Goal: Information Seeking & Learning: Learn about a topic

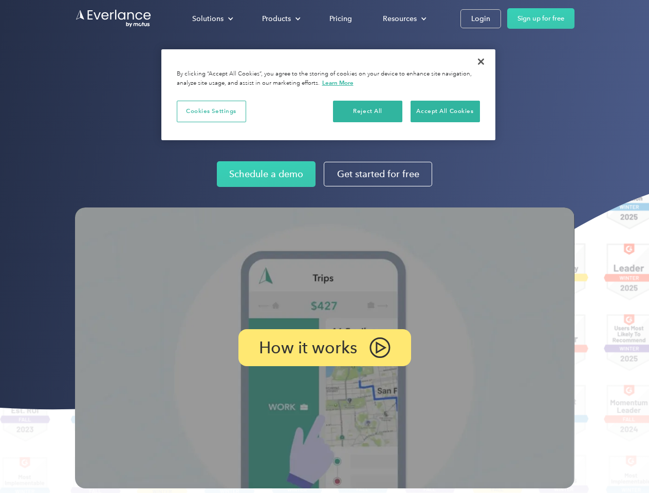
click at [324, 247] on img at bounding box center [324, 348] width 499 height 281
click at [212, 18] on div "Solutions" at bounding box center [207, 18] width 31 height 13
click at [280, 18] on div "Products" at bounding box center [276, 18] width 29 height 13
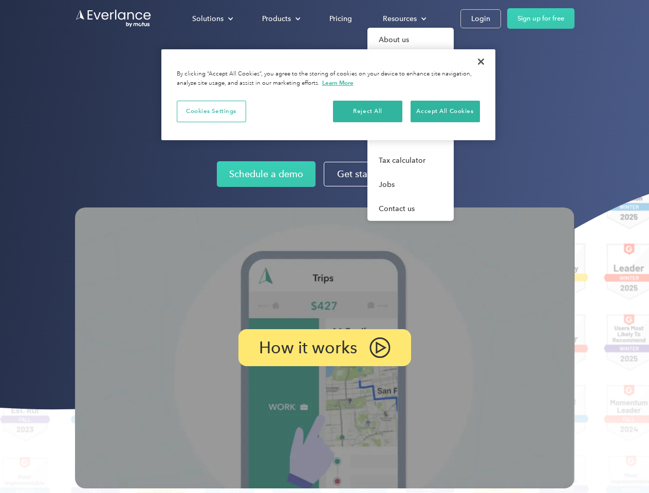
click at [403, 18] on div "Resources" at bounding box center [400, 18] width 34 height 13
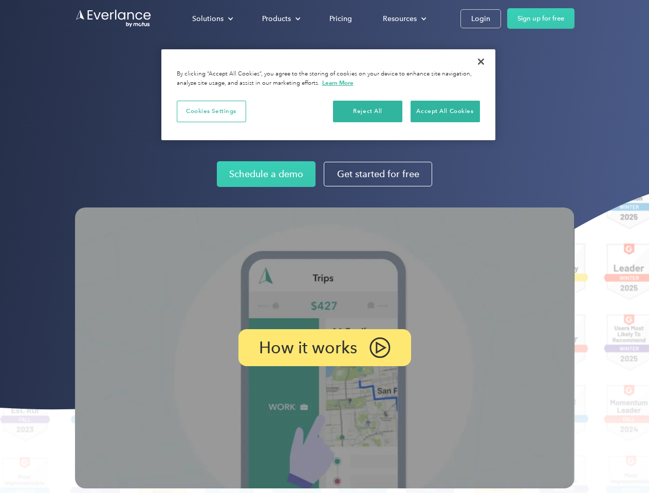
click at [324, 348] on p "How it works" at bounding box center [308, 348] width 98 height 12
click at [211, 111] on button "Cookies Settings" at bounding box center [211, 112] width 69 height 22
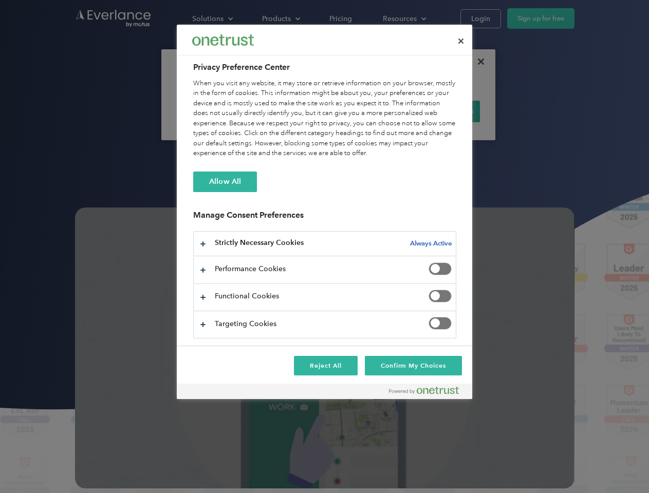
click at [445, 111] on div "When you visit any website, it may store or retrieve information on your browse…" at bounding box center [324, 119] width 263 height 80
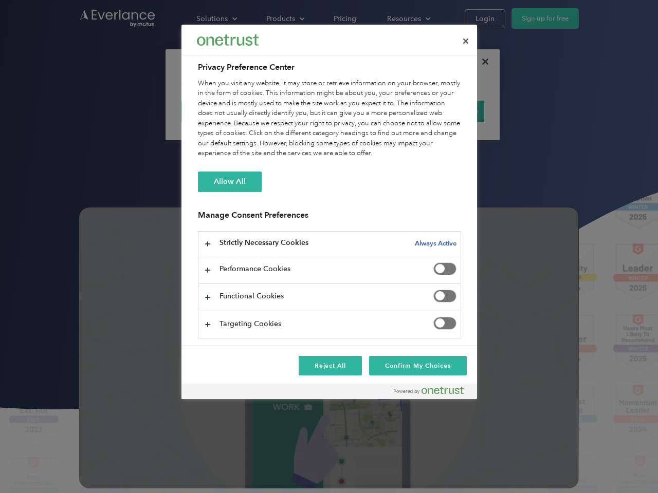
click at [481, 62] on div at bounding box center [329, 246] width 658 height 493
